Goal: Task Accomplishment & Management: Complete application form

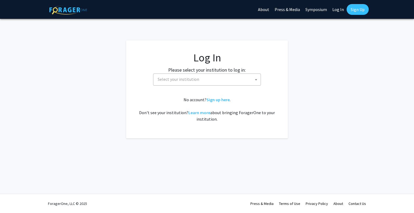
select select
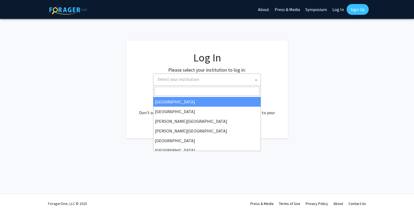
click at [215, 75] on span "Select your institution" at bounding box center [207, 79] width 105 height 11
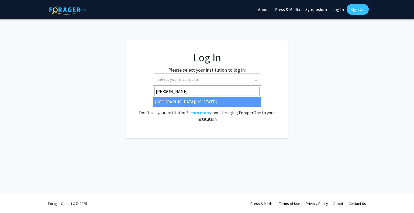
type input "[PERSON_NAME]"
select select "31"
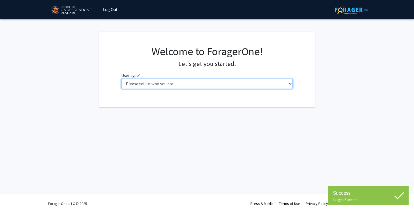
click at [185, 86] on select "Please tell us who you are Undergraduate Student Master's Student Doctoral Cand…" at bounding box center [207, 84] width 172 height 10
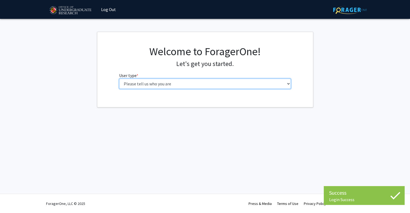
select select "1: undergrad"
click at [119, 79] on select "Please tell us who you are Undergraduate Student Master's Student Doctoral Cand…" at bounding box center [205, 84] width 172 height 10
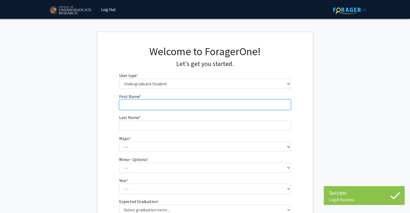
click at [185, 109] on input "First Name * required" at bounding box center [205, 105] width 172 height 10
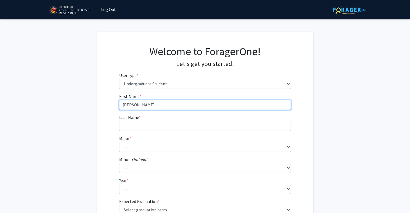
type input "Marin"
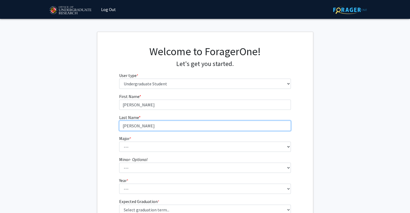
type input "McDonald"
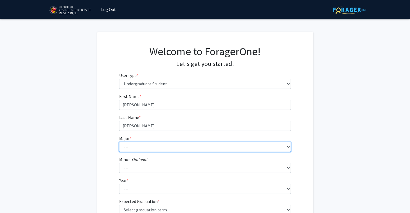
click at [172, 144] on select "--- Accounting Aerospace Engineering African American and Africana Studies Agri…" at bounding box center [205, 147] width 172 height 10
select select "17: 2318"
click at [119, 142] on select "--- Accounting Aerospace Engineering African American and Africana Studies Agri…" at bounding box center [205, 147] width 172 height 10
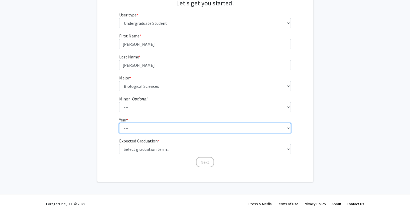
click at [184, 128] on select "--- First-year Sophomore Junior Senior Postbaccalaureate Certificate" at bounding box center [205, 128] width 172 height 10
select select "3: junior"
click at [119, 123] on select "--- First-year Sophomore Junior Senior Postbaccalaureate Certificate" at bounding box center [205, 128] width 172 height 10
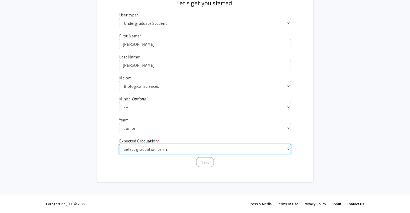
click at [176, 150] on select "Select graduation term... Spring 2025 Summer 2025 Fall 2025 Winter 2025 Spring …" at bounding box center [205, 149] width 172 height 10
select select "9: spring_2027"
click at [119, 144] on select "Select graduation term... Spring 2025 Summer 2025 Fall 2025 Winter 2025 Spring …" at bounding box center [205, 149] width 172 height 10
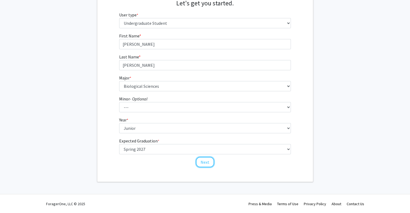
click at [203, 163] on button "Next" at bounding box center [205, 162] width 18 height 10
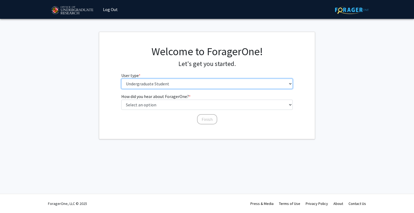
click at [208, 85] on select "Please tell us who you are Undergraduate Student Master's Student Doctoral Cand…" at bounding box center [207, 84] width 172 height 10
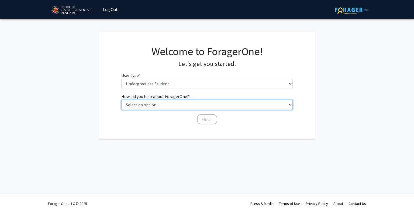
click at [205, 103] on select "Select an option Peer/student recommendation Faculty/staff recommendation Unive…" at bounding box center [207, 105] width 172 height 10
select select "3: university_website"
click at [121, 100] on select "Select an option Peer/student recommendation Faculty/staff recommendation Unive…" at bounding box center [207, 105] width 172 height 10
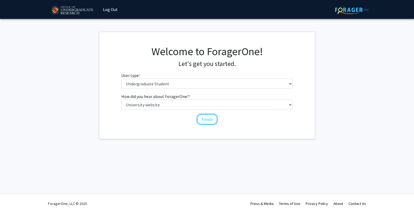
click at [207, 120] on button "Finish" at bounding box center [207, 119] width 20 height 10
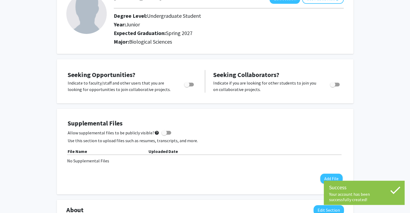
scroll to position [44, 0]
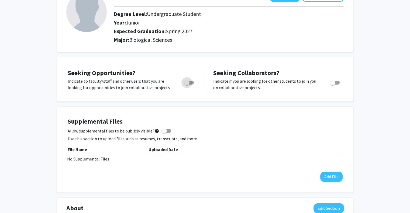
click at [187, 83] on span "Toggle" at bounding box center [186, 82] width 5 height 5
click at [187, 85] on input "Are you actively seeking opportunities?" at bounding box center [186, 85] width 0 height 0
checkbox input "true"
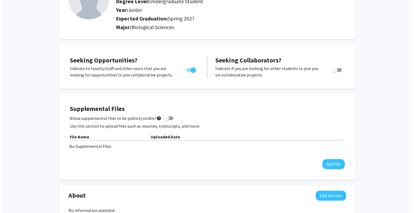
scroll to position [0, 0]
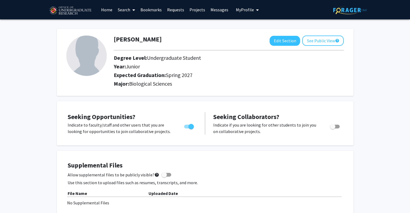
click at [107, 10] on link "Home" at bounding box center [106, 9] width 17 height 19
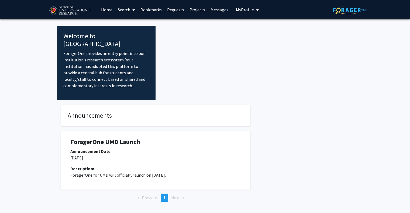
click at [124, 9] on link "Search" at bounding box center [126, 9] width 23 height 19
click at [131, 34] on span "Students" at bounding box center [131, 35] width 33 height 11
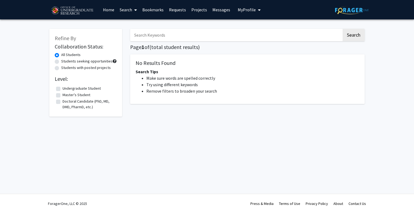
click at [202, 10] on link "Projects" at bounding box center [199, 9] width 21 height 19
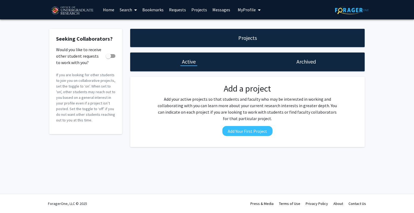
click at [127, 11] on link "Search" at bounding box center [128, 9] width 23 height 19
click at [133, 32] on span "Students" at bounding box center [133, 35] width 33 height 11
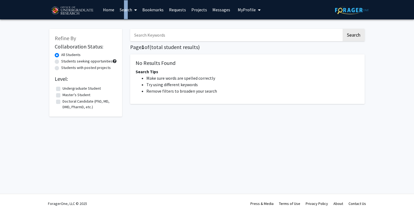
drag, startPoint x: 122, startPoint y: 7, endPoint x: 124, endPoint y: 10, distance: 3.4
click at [124, 10] on link "Search" at bounding box center [128, 9] width 23 height 19
click at [129, 25] on span "Faculty/Staff" at bounding box center [137, 24] width 40 height 11
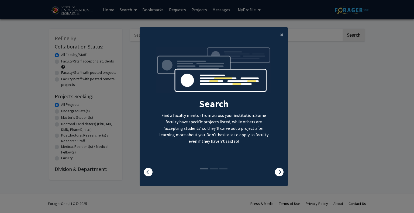
click at [277, 169] on icon at bounding box center [279, 172] width 9 height 9
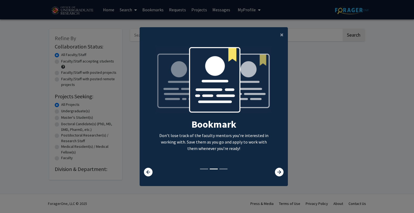
click at [277, 169] on icon at bounding box center [279, 172] width 9 height 9
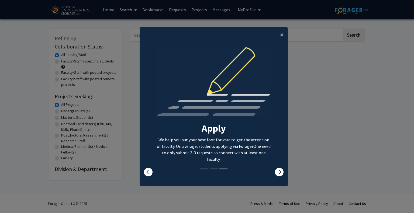
click at [277, 169] on icon at bounding box center [279, 172] width 9 height 9
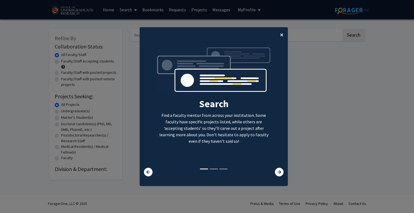
click at [280, 35] on span "×" at bounding box center [282, 34] width 4 height 8
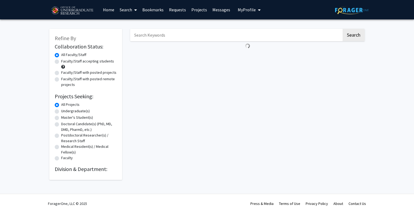
click at [61, 112] on label "Undergraduate(s)" at bounding box center [75, 111] width 29 height 6
click at [61, 112] on input "Undergraduate(s)" at bounding box center [63, 110] width 4 height 4
radio input "true"
